Goal: Task Accomplishment & Management: Use online tool/utility

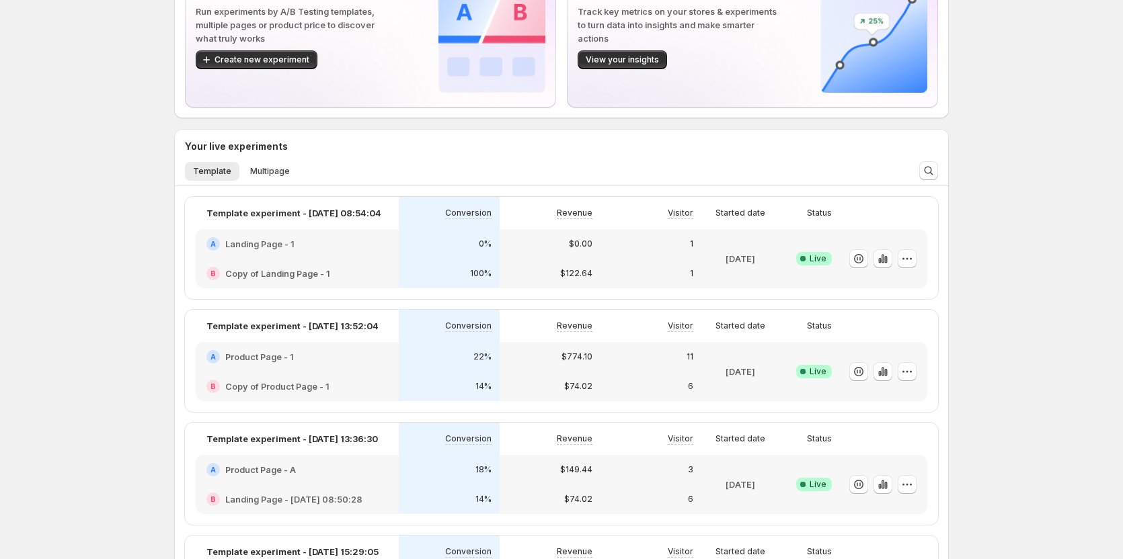
scroll to position [134, 0]
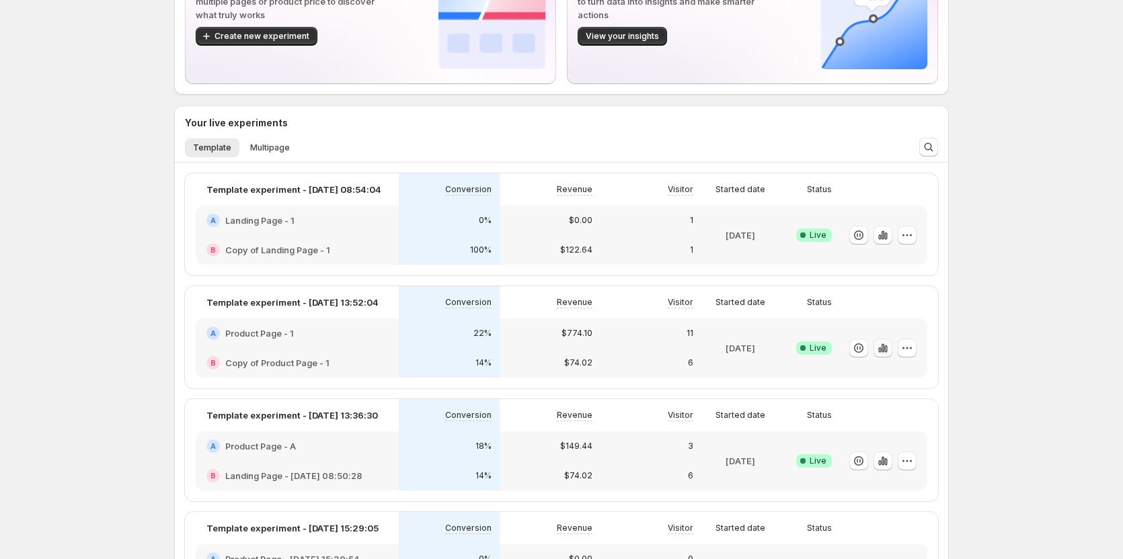
click at [889, 347] on icon "button" at bounding box center [882, 348] width 13 height 13
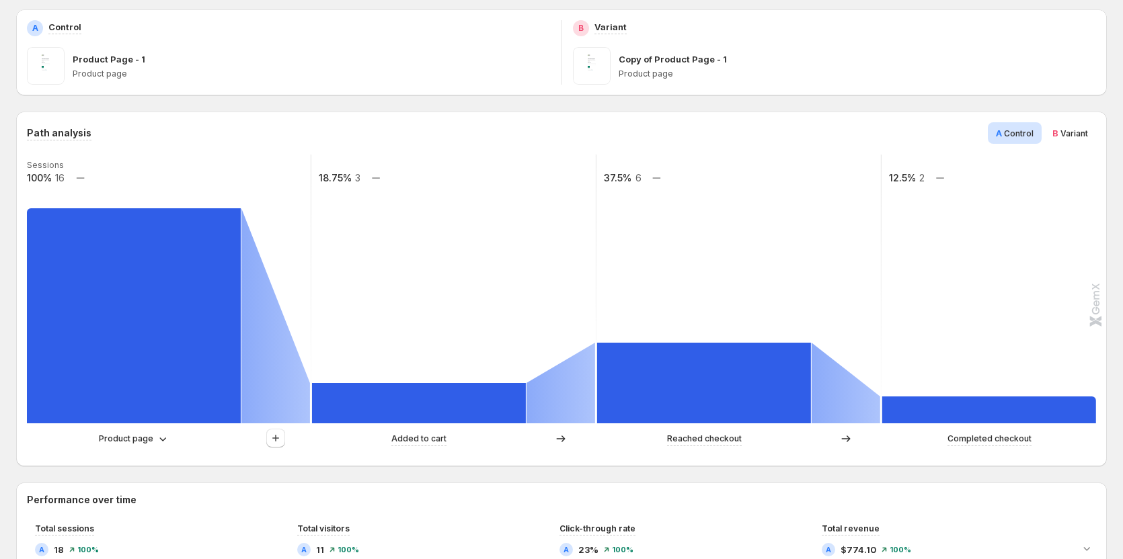
scroll to position [202, 0]
click at [282, 436] on icon "button" at bounding box center [275, 437] width 13 height 13
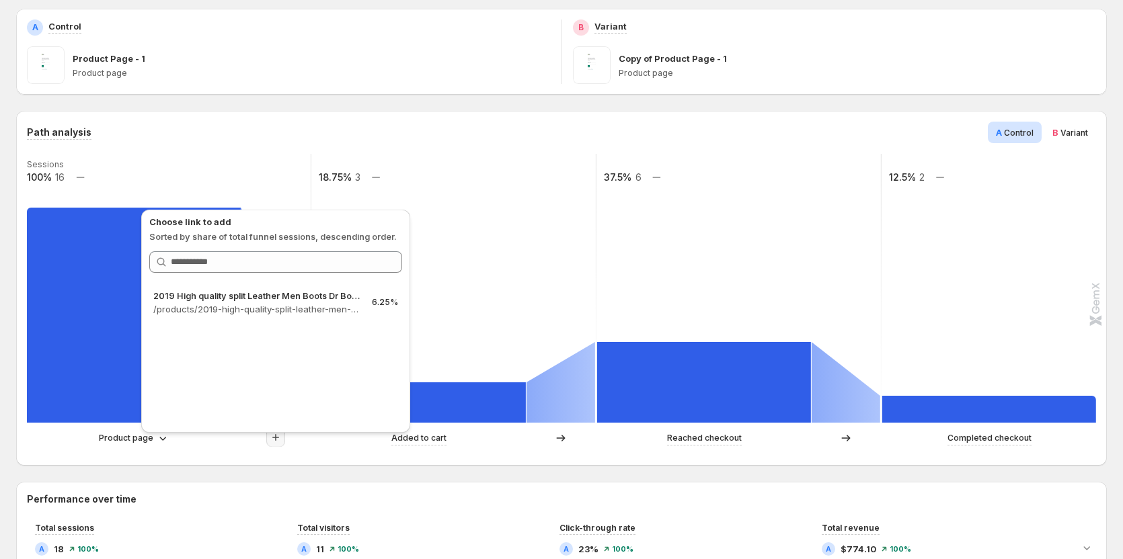
click at [142, 436] on div "Choose link to add Sorted by share of total funnel sessions, descending order. …" at bounding box center [276, 317] width 280 height 237
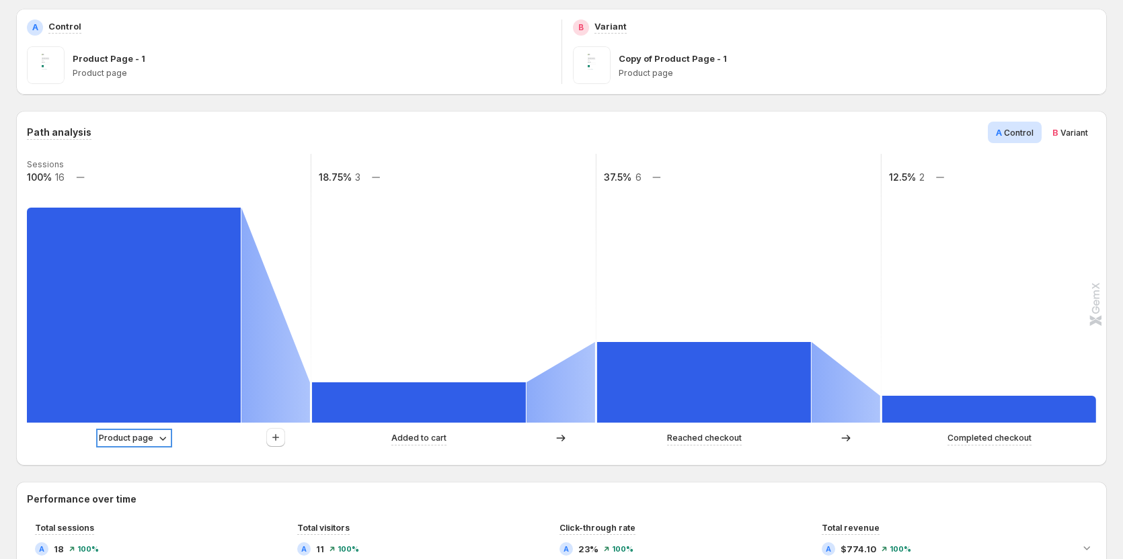
click at [138, 438] on p "Product page" at bounding box center [126, 438] width 54 height 13
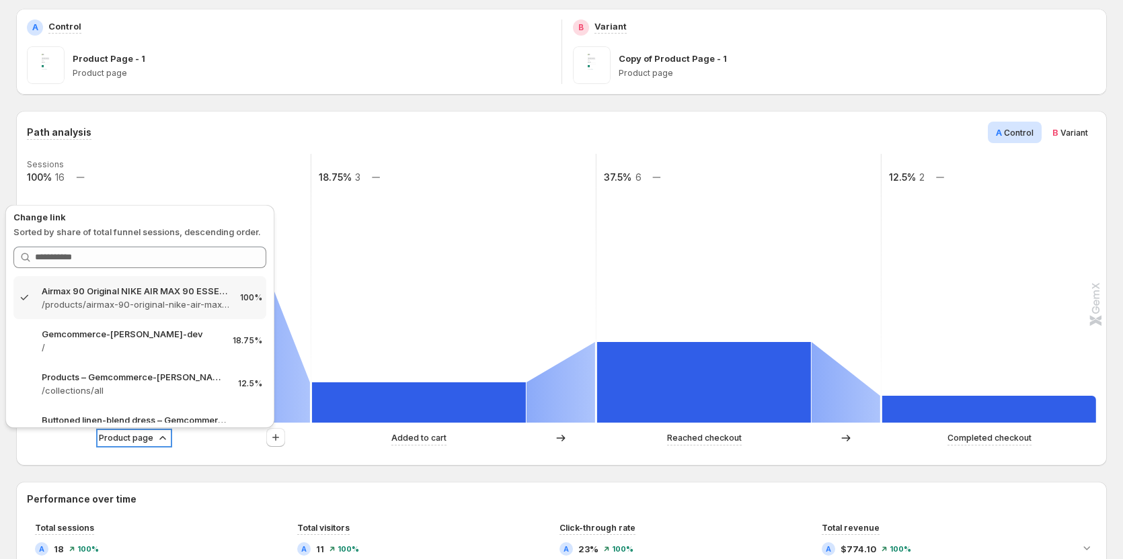
click at [138, 438] on p "Product page" at bounding box center [126, 438] width 54 height 13
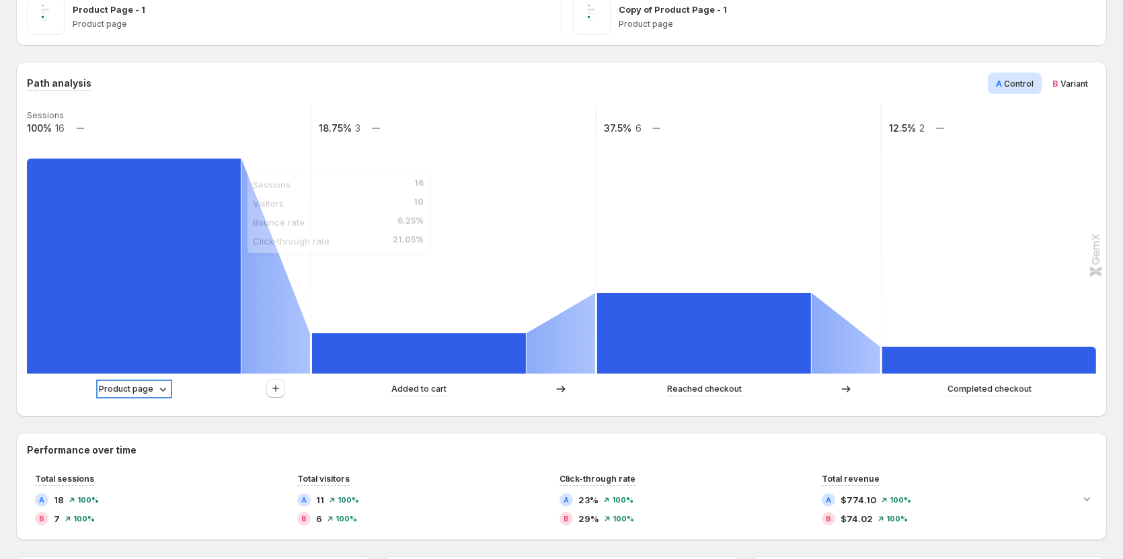
scroll to position [269, 0]
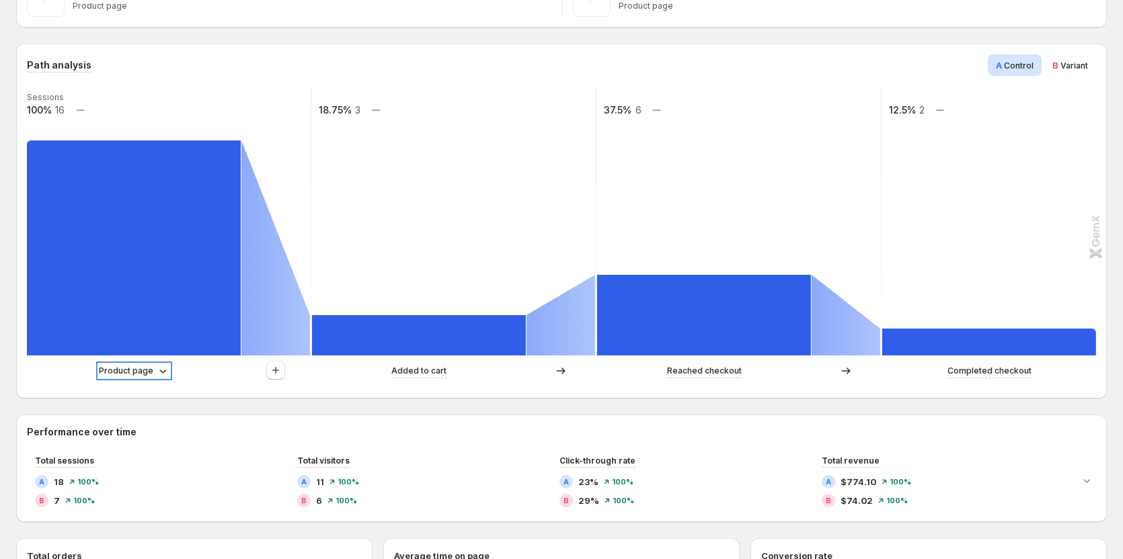
click at [141, 372] on p "Product page" at bounding box center [126, 370] width 54 height 13
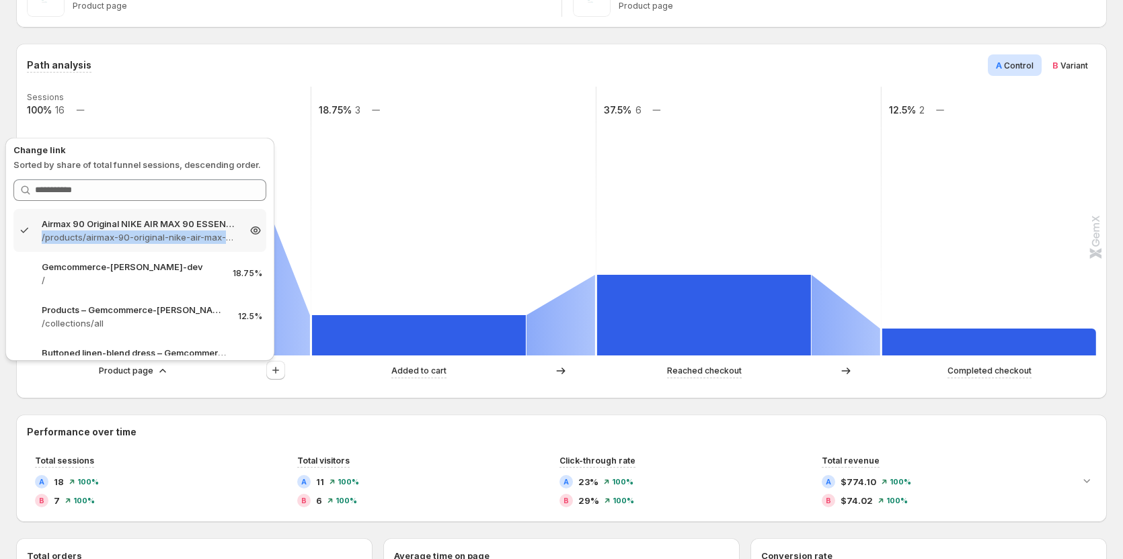
drag, startPoint x: 40, startPoint y: 233, endPoint x: 249, endPoint y: 233, distance: 208.4
click at [249, 233] on div "Airmax 90 Original NIKE AIR MAX 90 ESSENTIAL men's Running Shoes Sport – Gemcom…" at bounding box center [139, 230] width 245 height 27
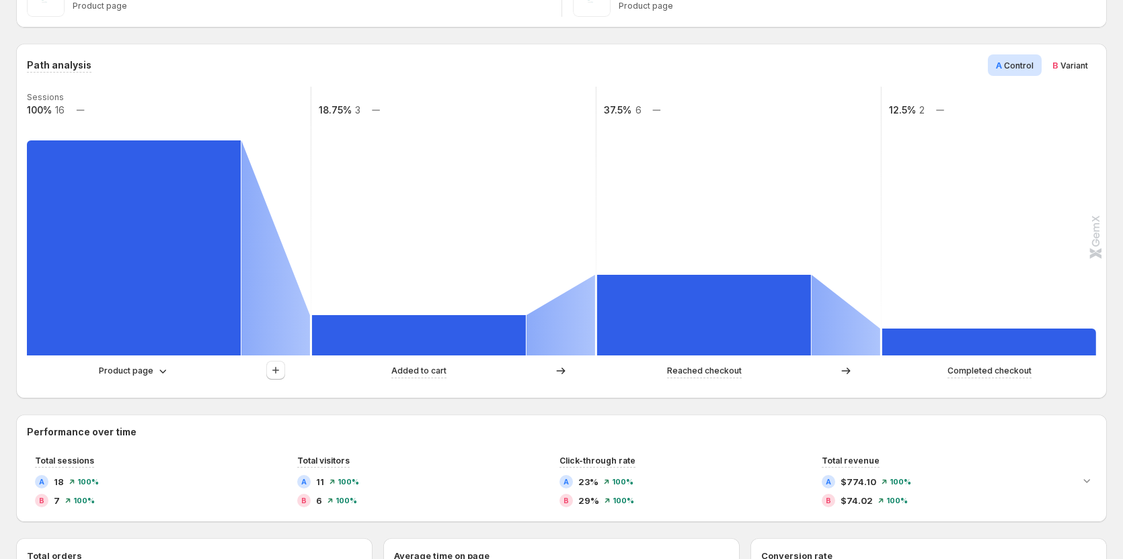
click at [206, 404] on div "Path analysis A Control B Variant Sessions 100% 16 18.75% 3 37.5% 6 12.5% 2 Pro…" at bounding box center [561, 550] width 1090 height 1012
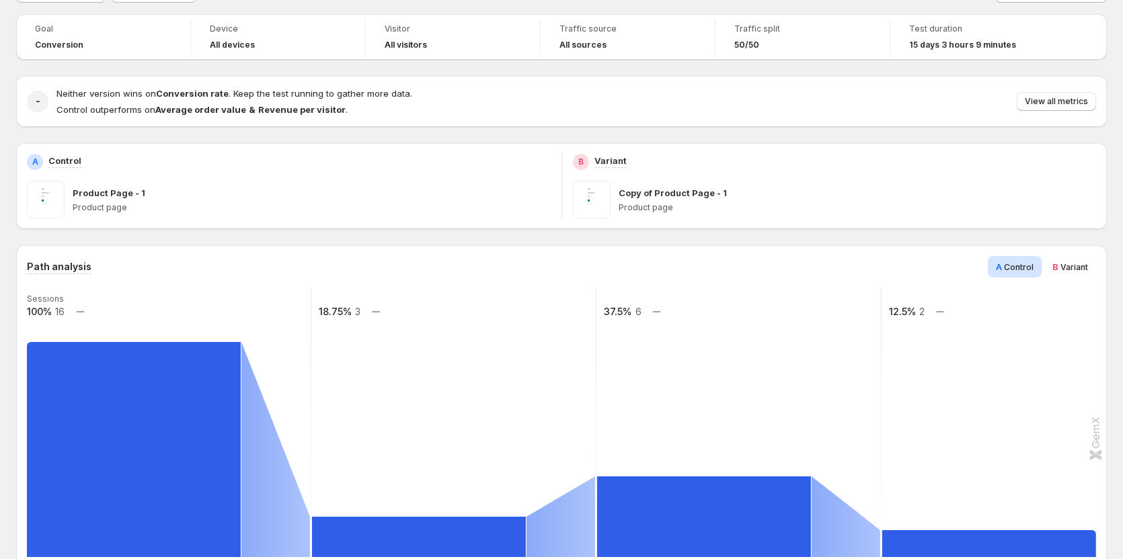
scroll to position [0, 0]
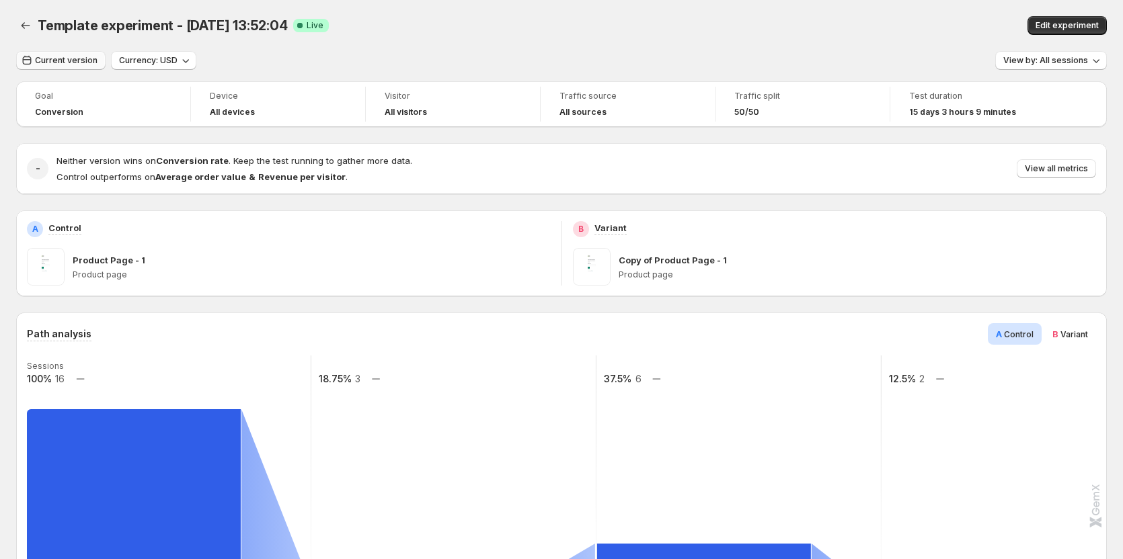
click at [75, 61] on span "Current version" at bounding box center [66, 60] width 63 height 11
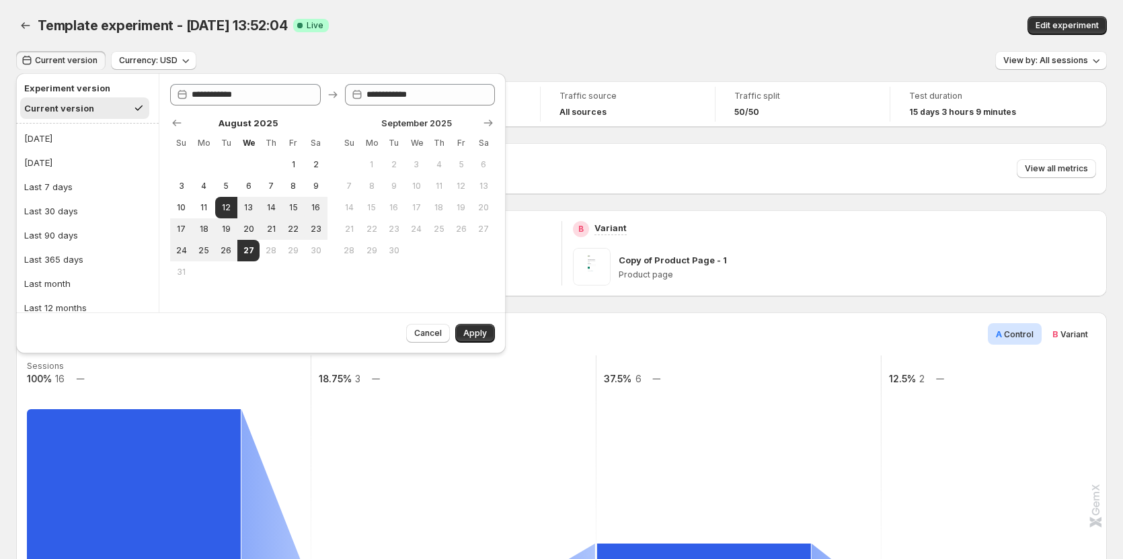
click at [391, 46] on div "Template experiment - [DATE] 13:52:04. This page is ready Template experiment -…" at bounding box center [561, 25] width 1090 height 51
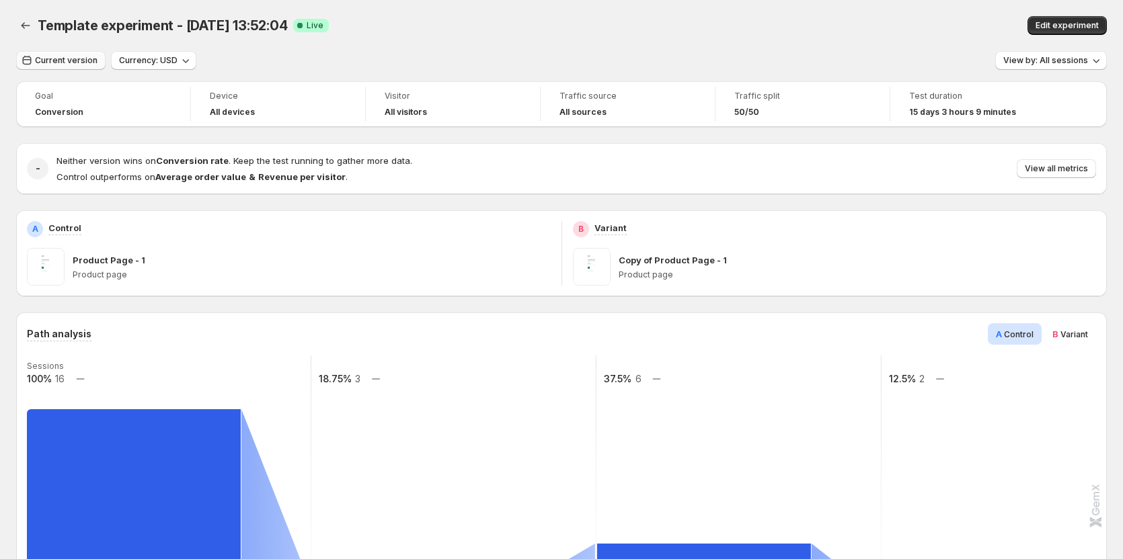
click at [97, 60] on button "Current version" at bounding box center [60, 60] width 89 height 19
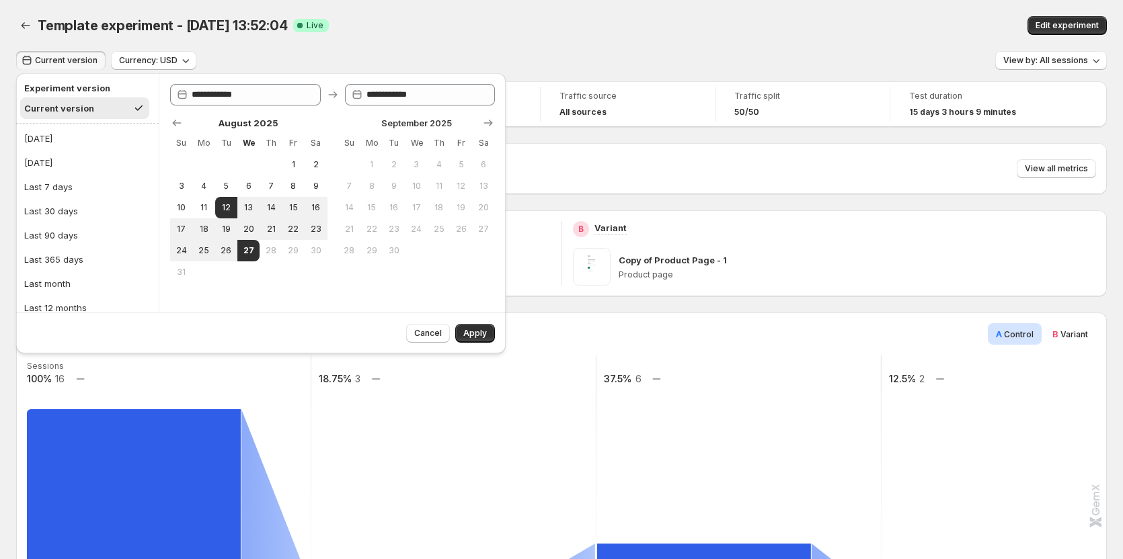
click at [382, 58] on div "Current version Currency: USD View by: All sessions" at bounding box center [561, 60] width 1090 height 19
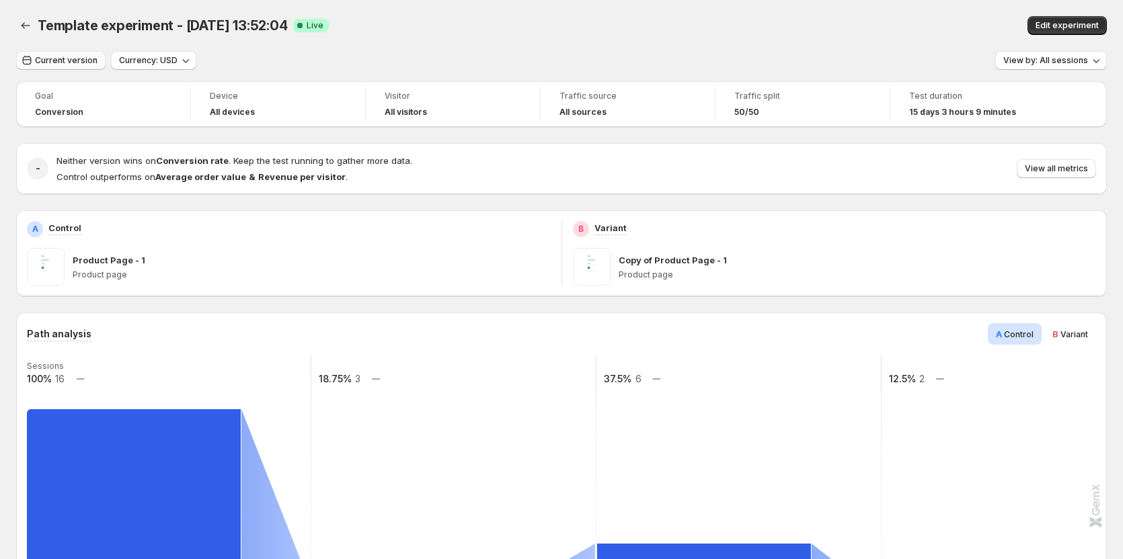
click at [87, 57] on span "Current version" at bounding box center [66, 60] width 63 height 11
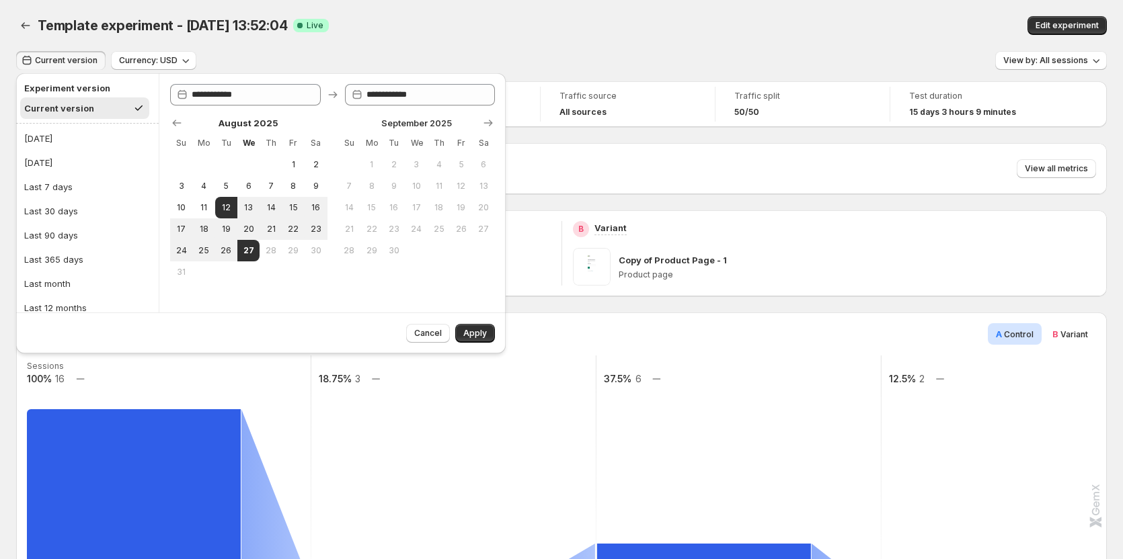
click at [685, 487] on rect at bounding box center [739, 490] width 286 height 269
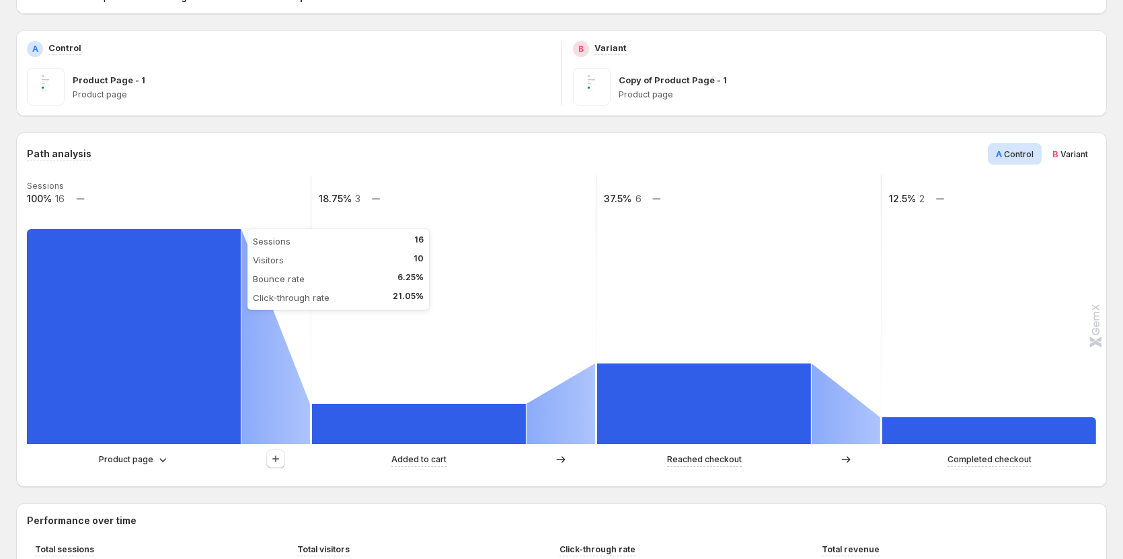
scroll to position [202, 0]
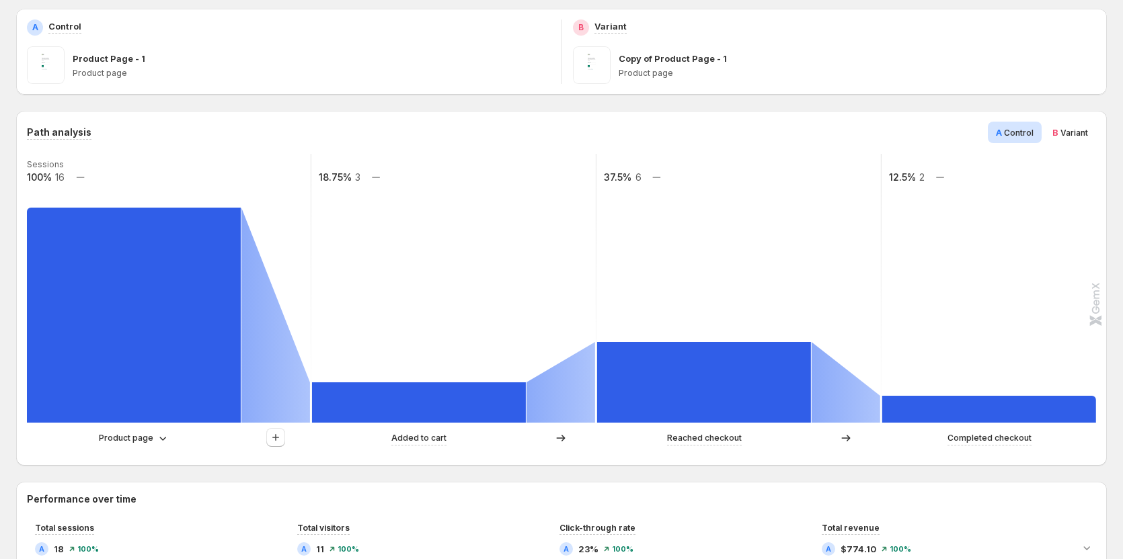
click at [138, 431] on div "Product page" at bounding box center [169, 438] width 284 height 20
click at [138, 437] on p "Product page" at bounding box center [126, 438] width 54 height 13
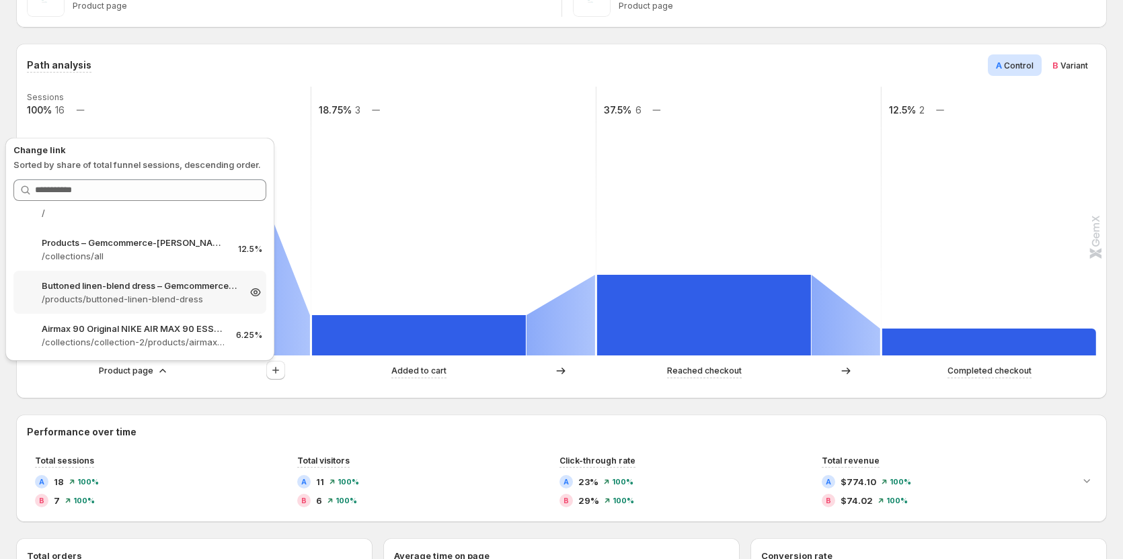
scroll to position [0, 0]
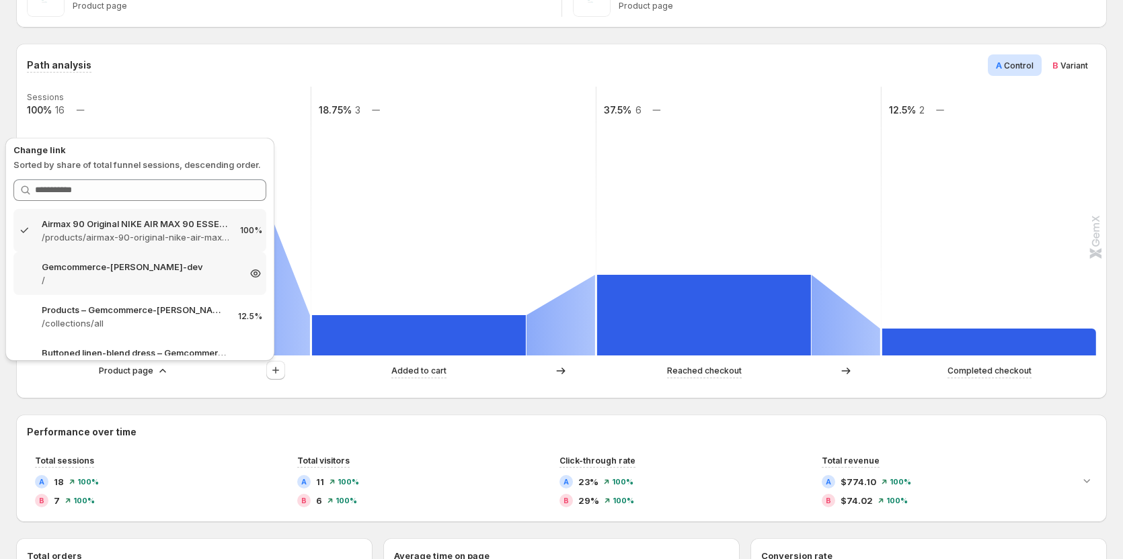
click at [136, 277] on p "/" at bounding box center [140, 280] width 196 height 13
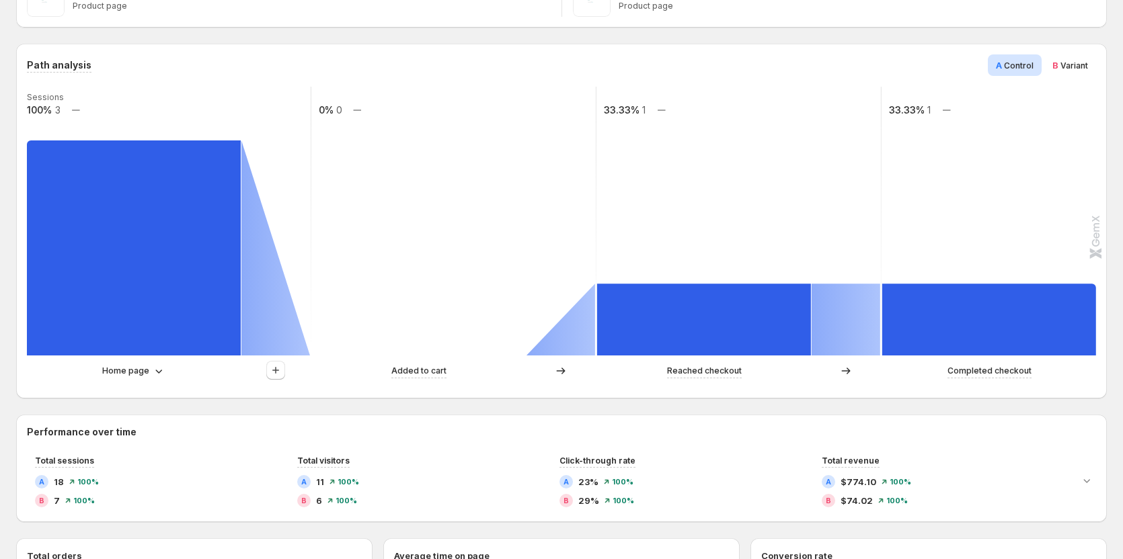
click at [127, 379] on div "Home page" at bounding box center [169, 371] width 284 height 20
click at [127, 373] on p "Home page" at bounding box center [125, 370] width 47 height 13
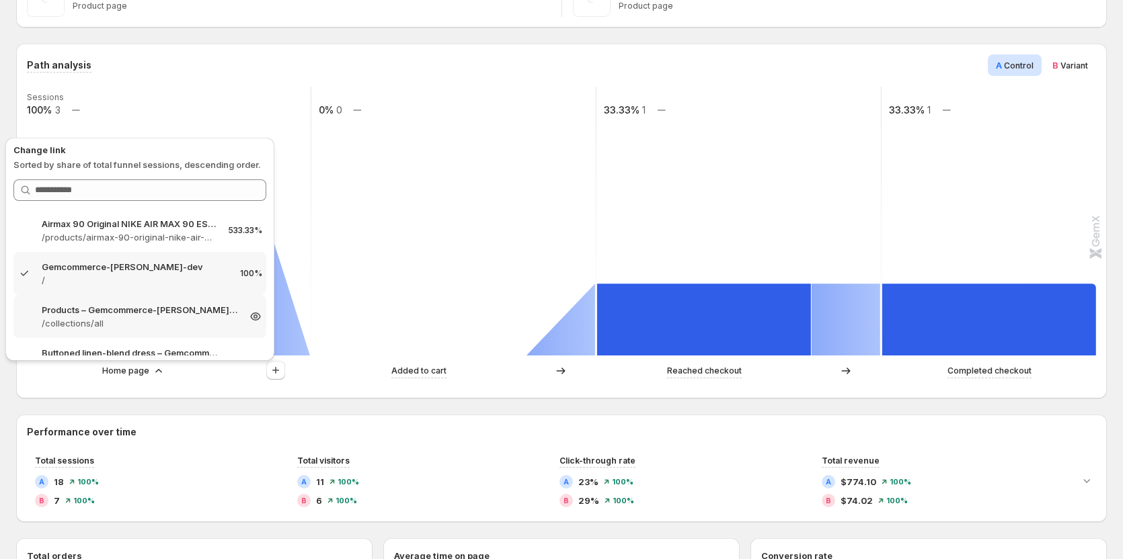
click at [133, 307] on p "Products – Gemcommerce-[PERSON_NAME]-dev" at bounding box center [140, 309] width 196 height 13
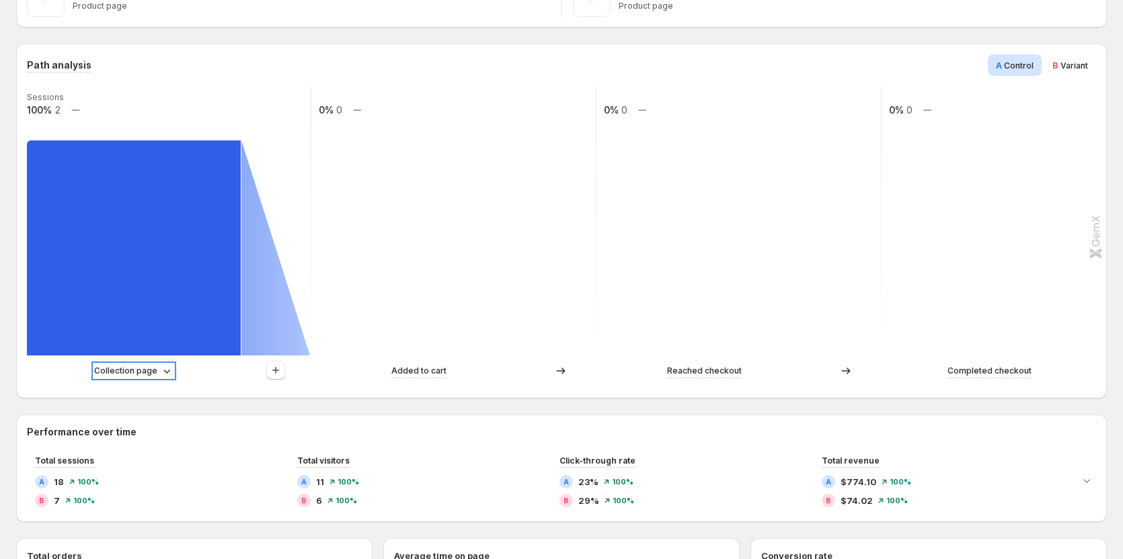
click at [126, 372] on p "Collection page" at bounding box center [125, 370] width 63 height 13
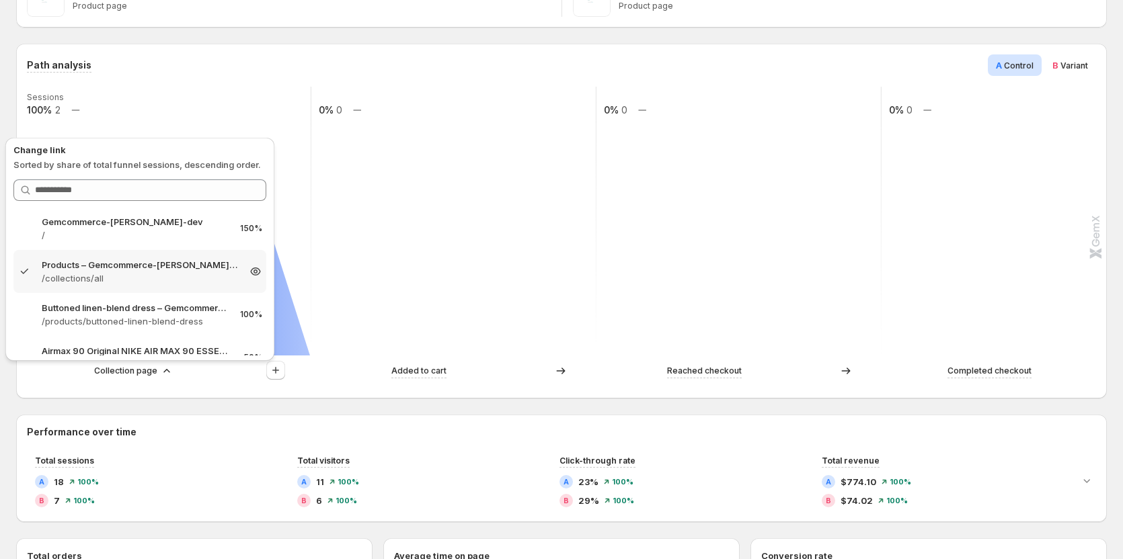
scroll to position [67, 0]
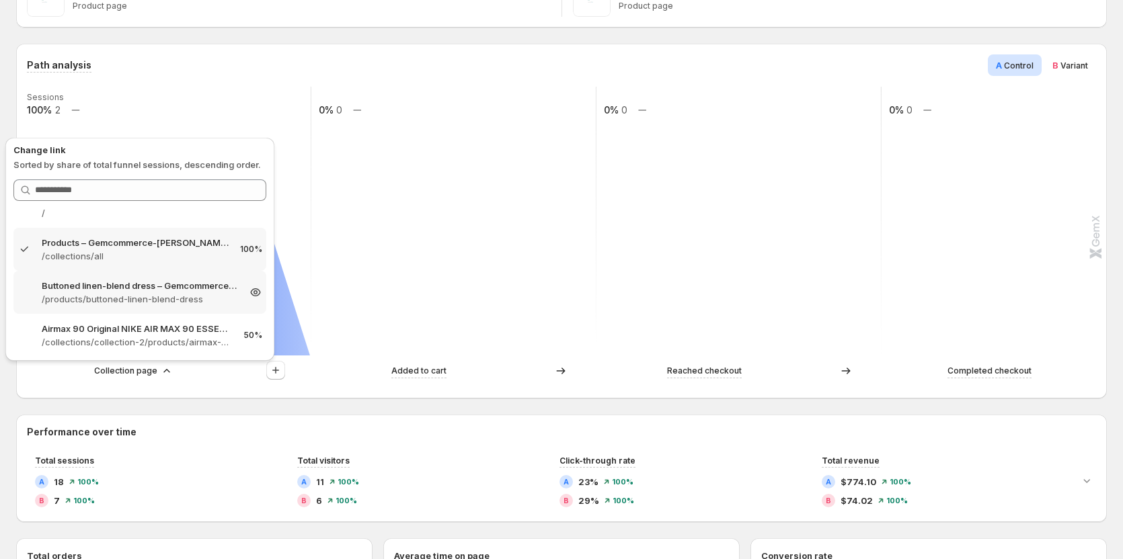
click at [134, 294] on p "/products/buttoned-linen-blend-dress" at bounding box center [140, 298] width 196 height 13
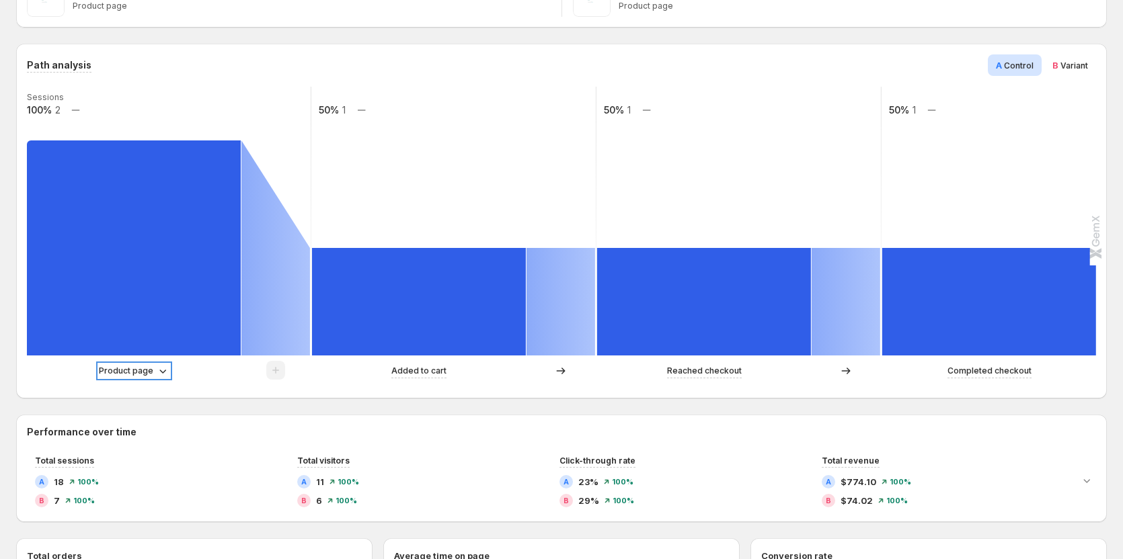
click at [129, 376] on p "Product page" at bounding box center [126, 370] width 54 height 13
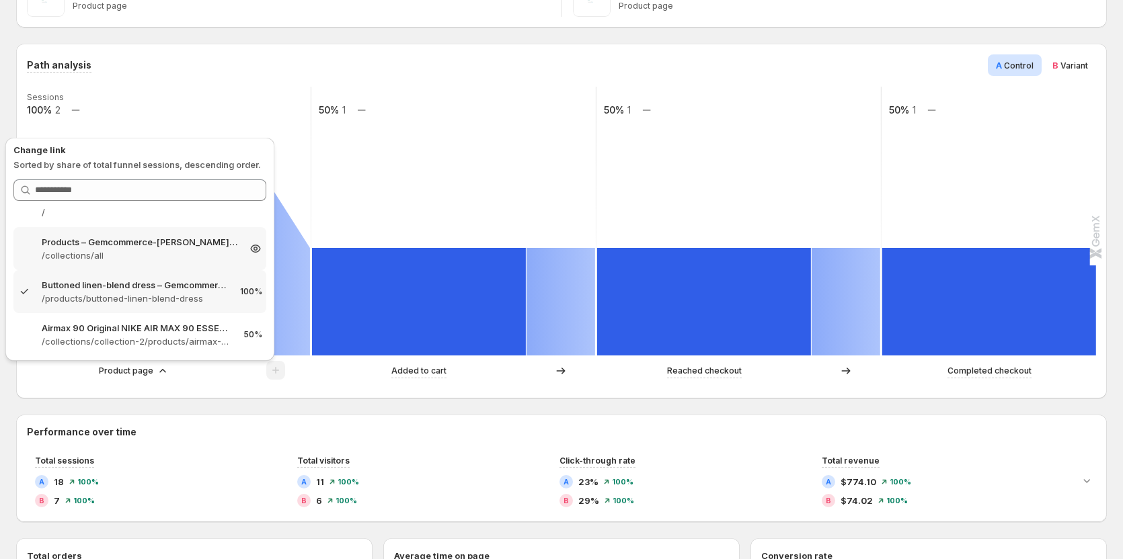
scroll to position [112, 0]
click at [130, 303] on p "/collections/collection-2/products/airmax-90-original-nike-air-max-90-essential…" at bounding box center [140, 297] width 196 height 13
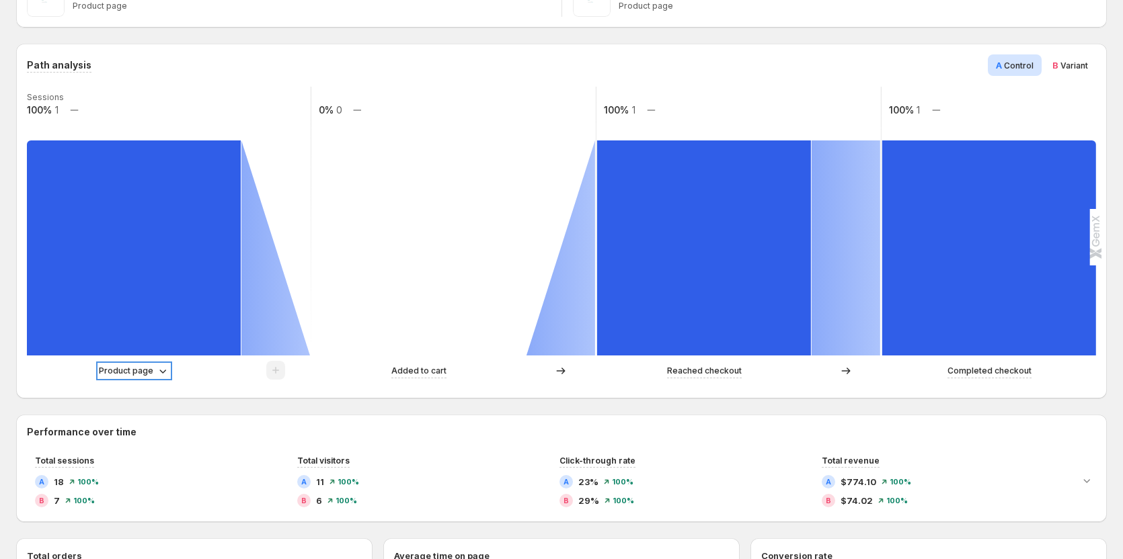
click at [141, 376] on p "Product page" at bounding box center [126, 370] width 54 height 13
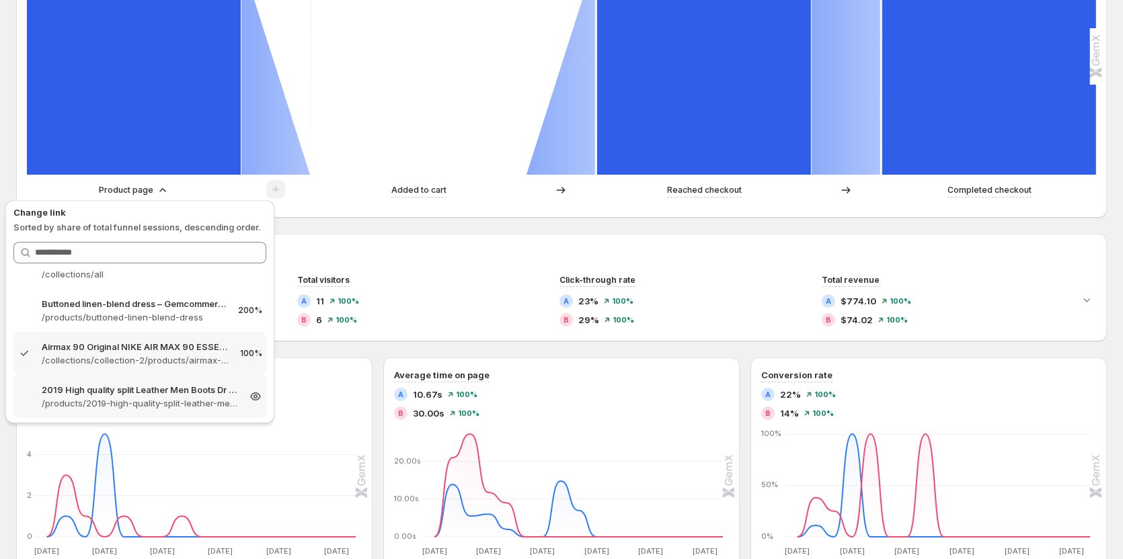
scroll to position [471, 0]
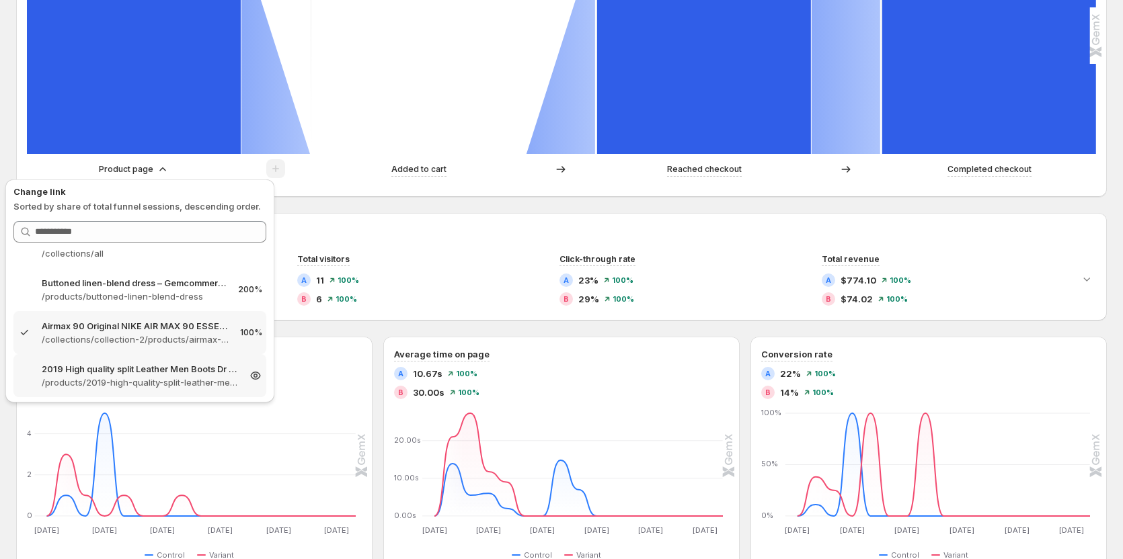
click at [130, 384] on p "/products/2019-high-quality-split-leather-men-boots-dr-boots-shoes-high-top-mot…" at bounding box center [140, 382] width 196 height 13
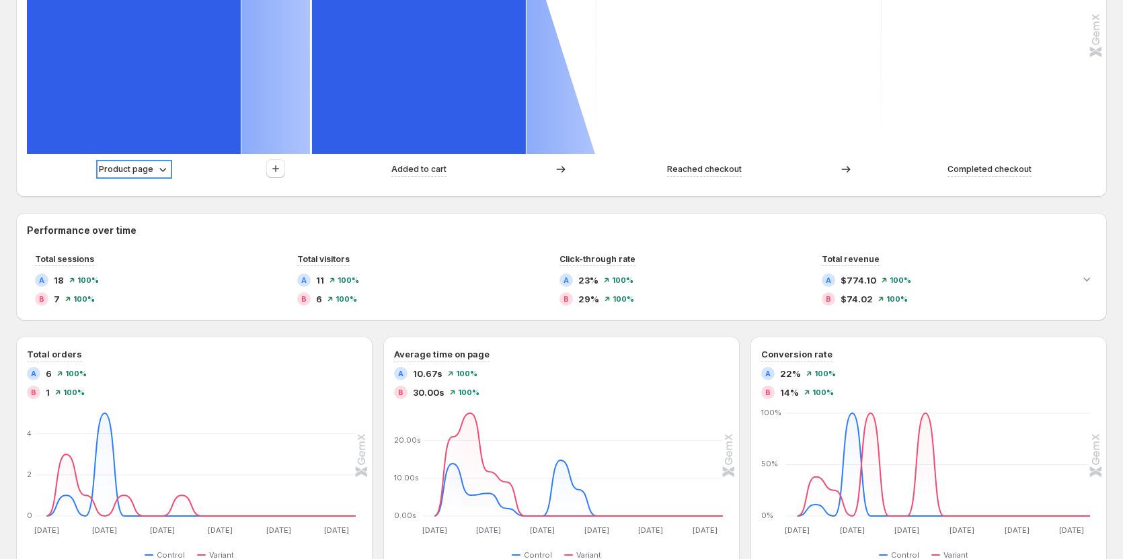
click at [151, 171] on p "Product page" at bounding box center [126, 169] width 54 height 13
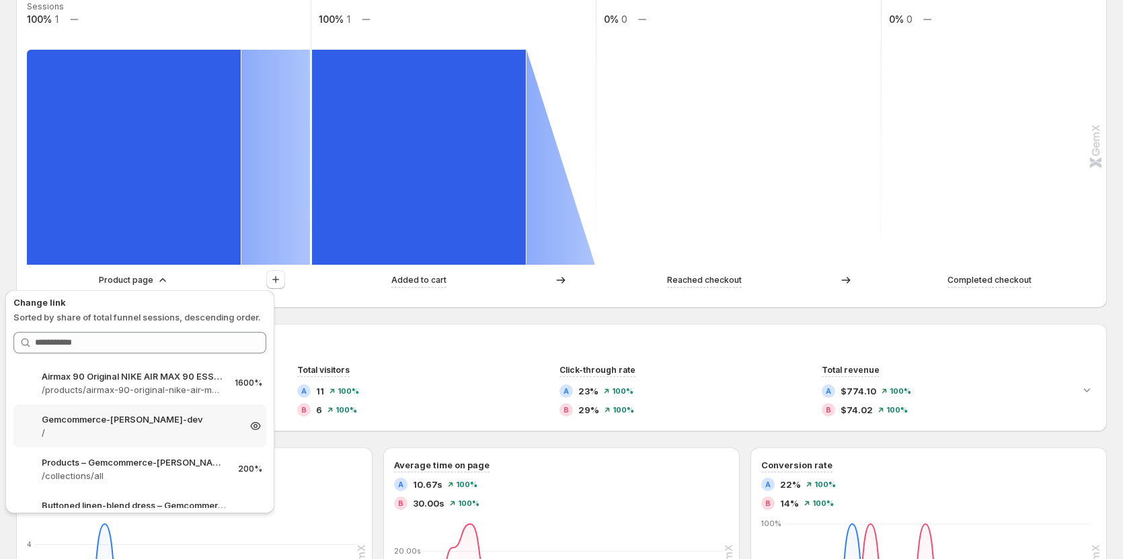
scroll to position [336, 0]
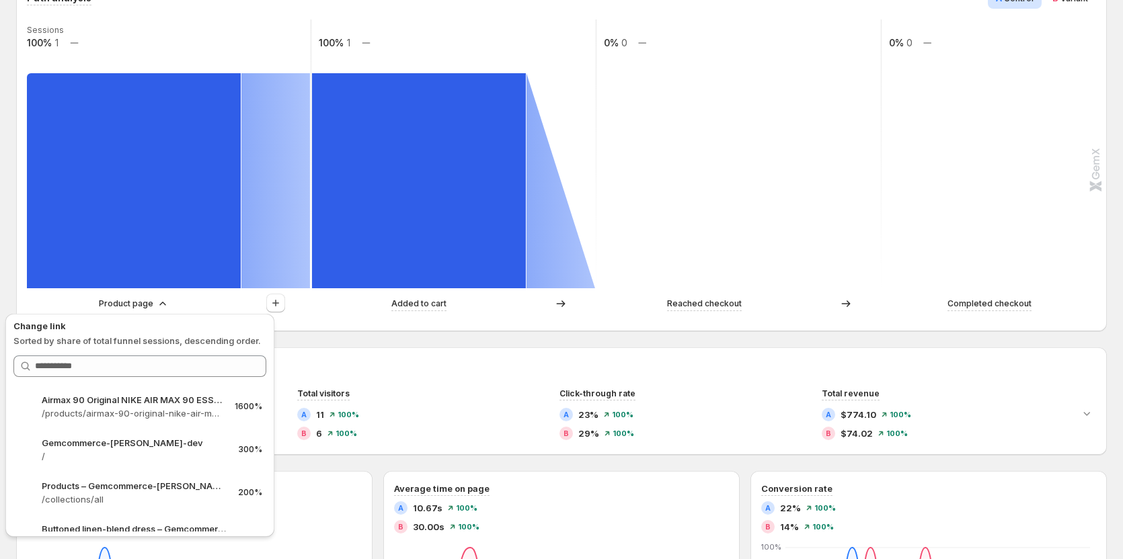
click at [375, 370] on h2 "Performance over time" at bounding box center [561, 364] width 1069 height 13
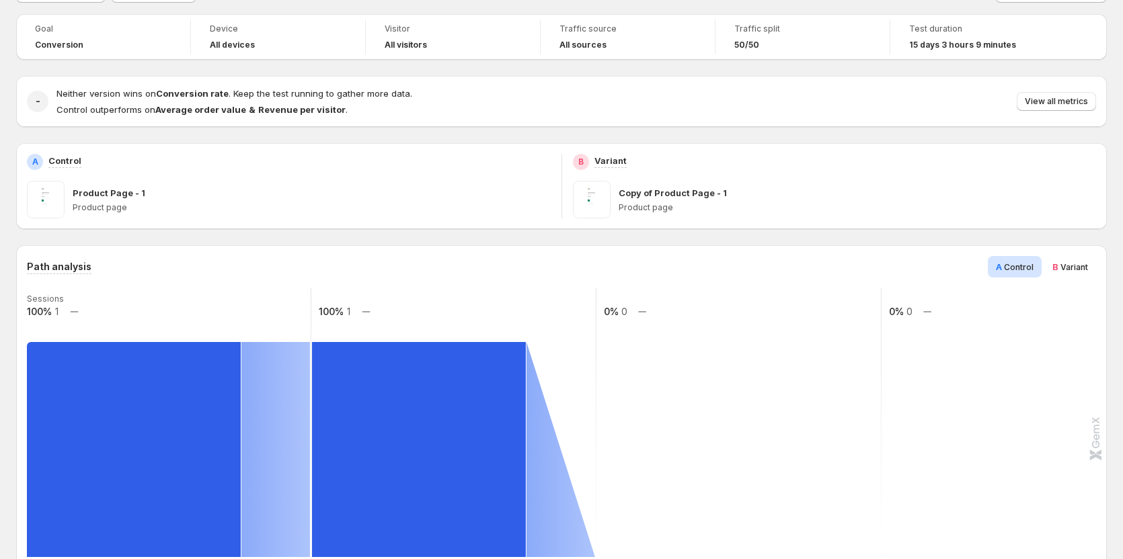
scroll to position [0, 0]
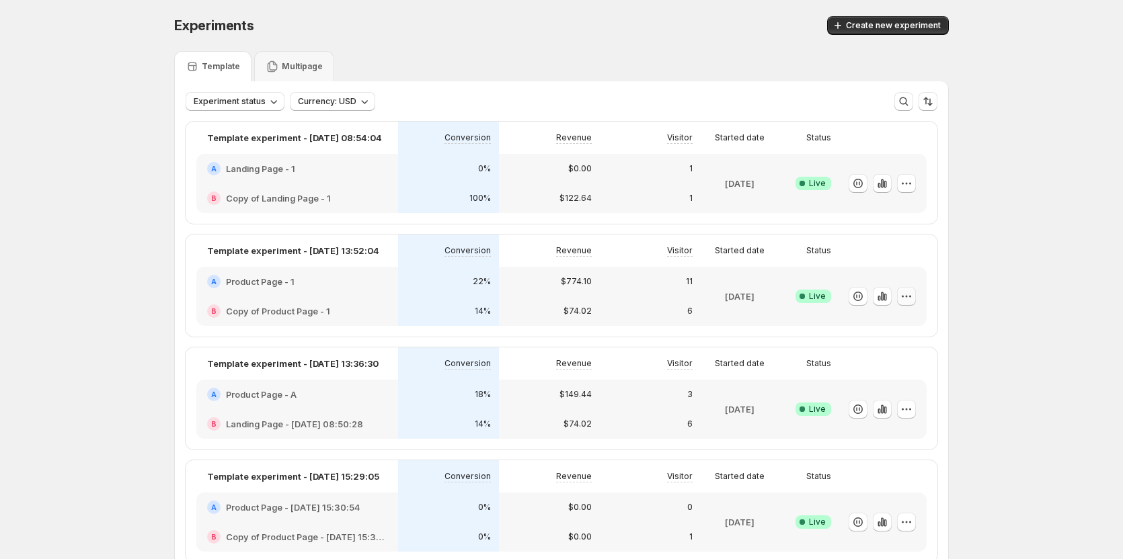
click at [906, 295] on icon "button" at bounding box center [906, 296] width 13 height 13
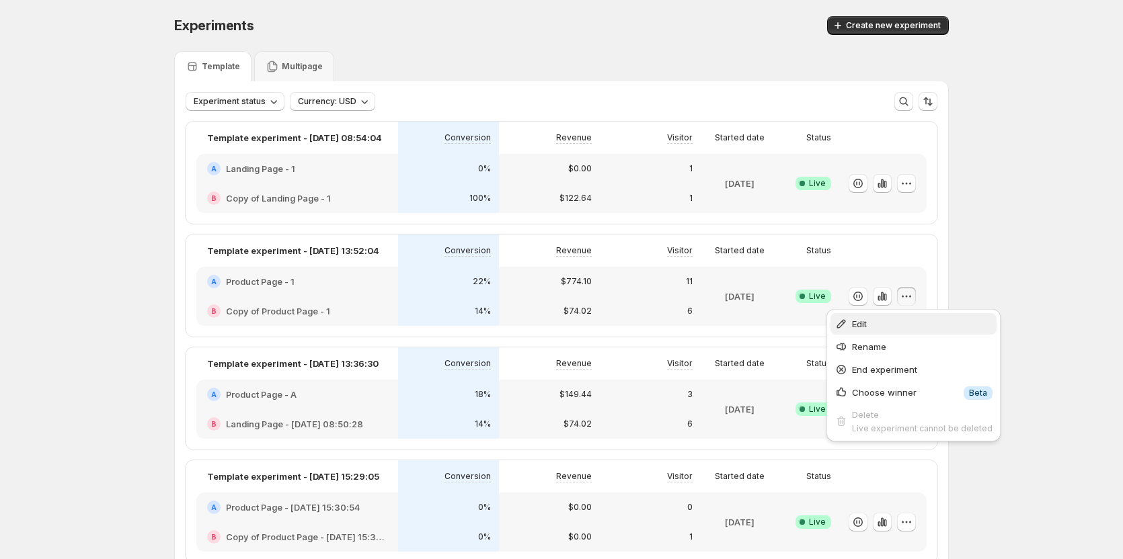
click at [897, 329] on span "Edit" at bounding box center [922, 323] width 141 height 13
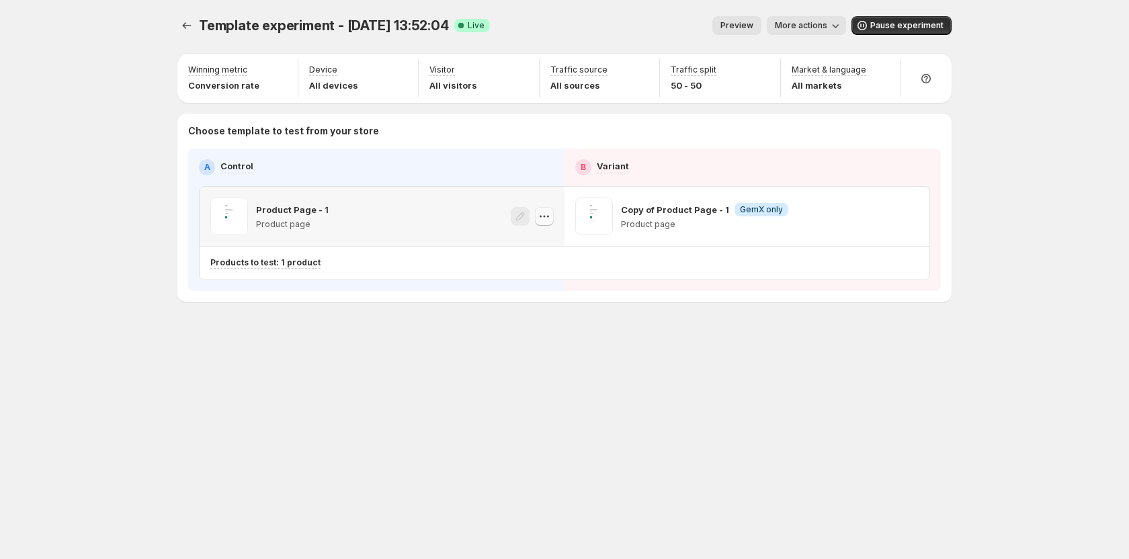
click at [548, 215] on icon "button" at bounding box center [544, 216] width 13 height 13
click at [531, 290] on span "579572154555695707" at bounding box center [528, 291] width 95 height 10
click at [183, 34] on button "Experiments" at bounding box center [186, 25] width 19 height 19
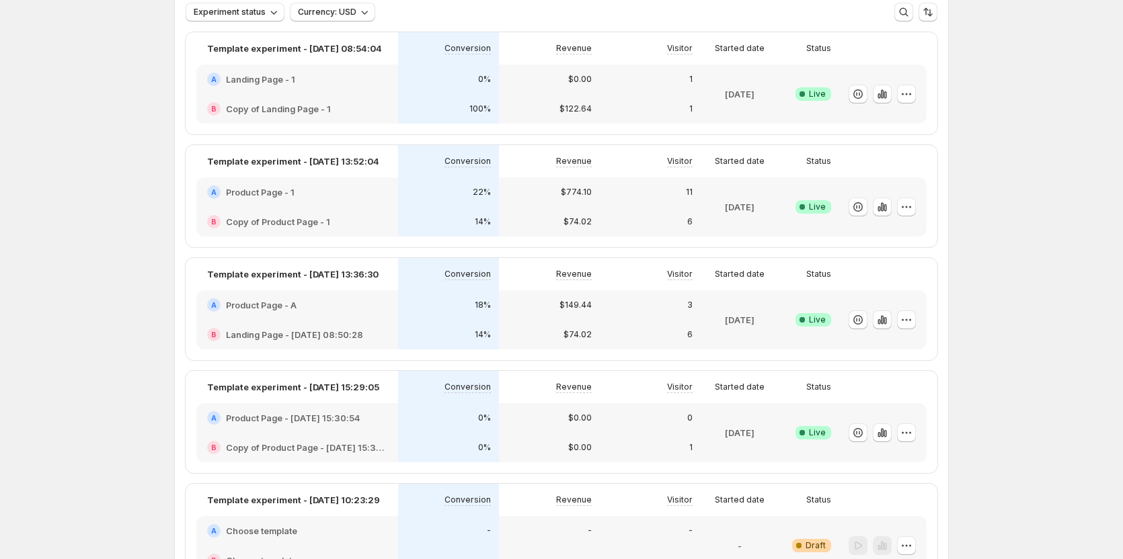
scroll to position [67, 0]
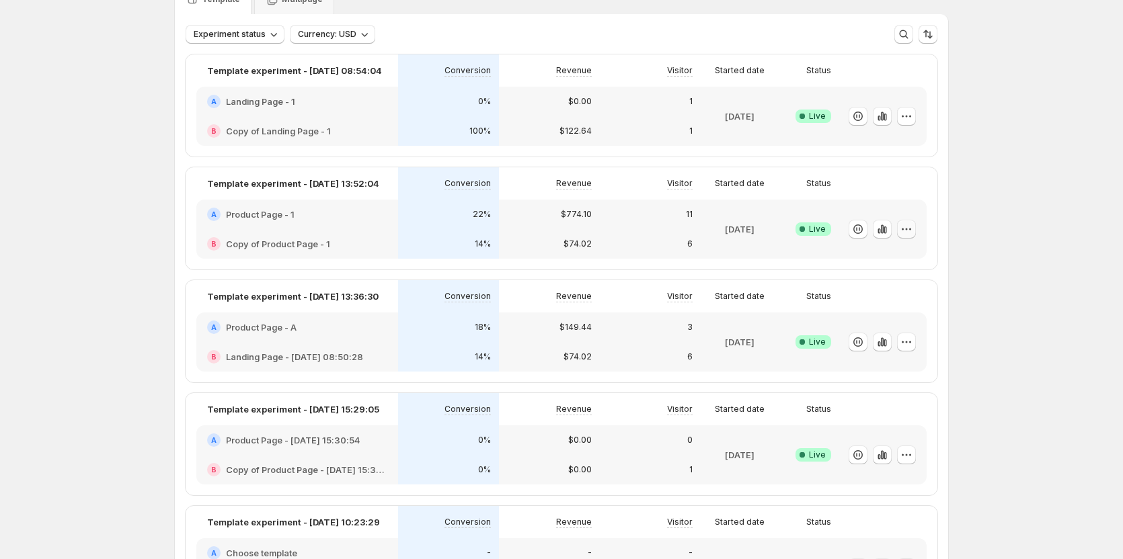
click at [909, 231] on icon "button" at bounding box center [906, 229] width 13 height 13
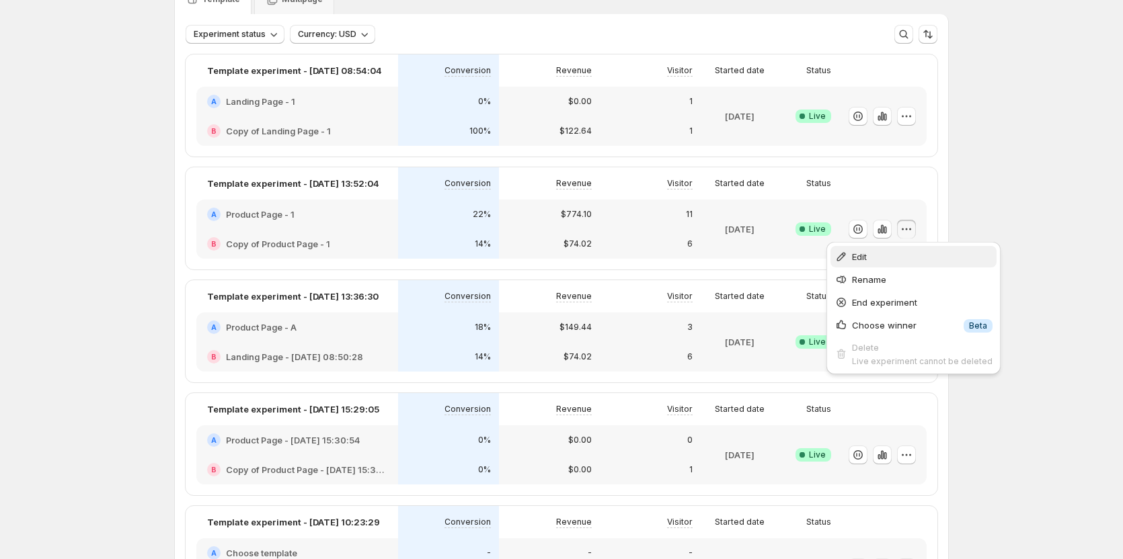
click at [897, 262] on span "Edit" at bounding box center [922, 256] width 141 height 13
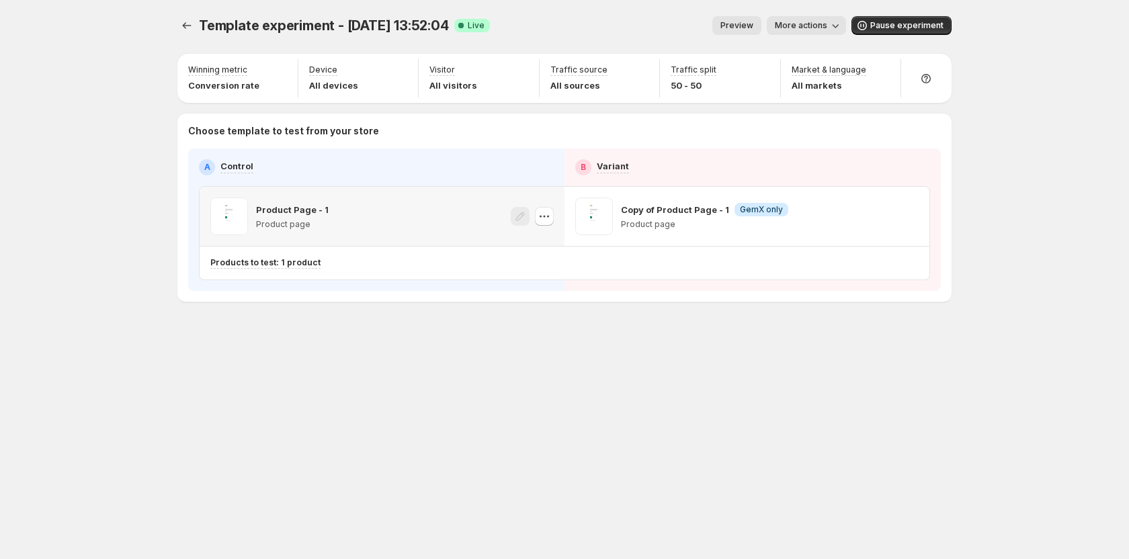
click at [541, 221] on icon "button" at bounding box center [544, 216] width 13 height 13
click at [520, 292] on span "579572154555695707" at bounding box center [528, 291] width 95 height 10
click at [389, 370] on div "Template experiment - Aug 12, 13:52:04. This page is ready Template experiment …" at bounding box center [564, 187] width 807 height 374
click at [815, 329] on div "Template experiment - Aug 12, 13:52:04. This page is ready Template experiment …" at bounding box center [564, 187] width 807 height 374
